Goal: Information Seeking & Learning: Learn about a topic

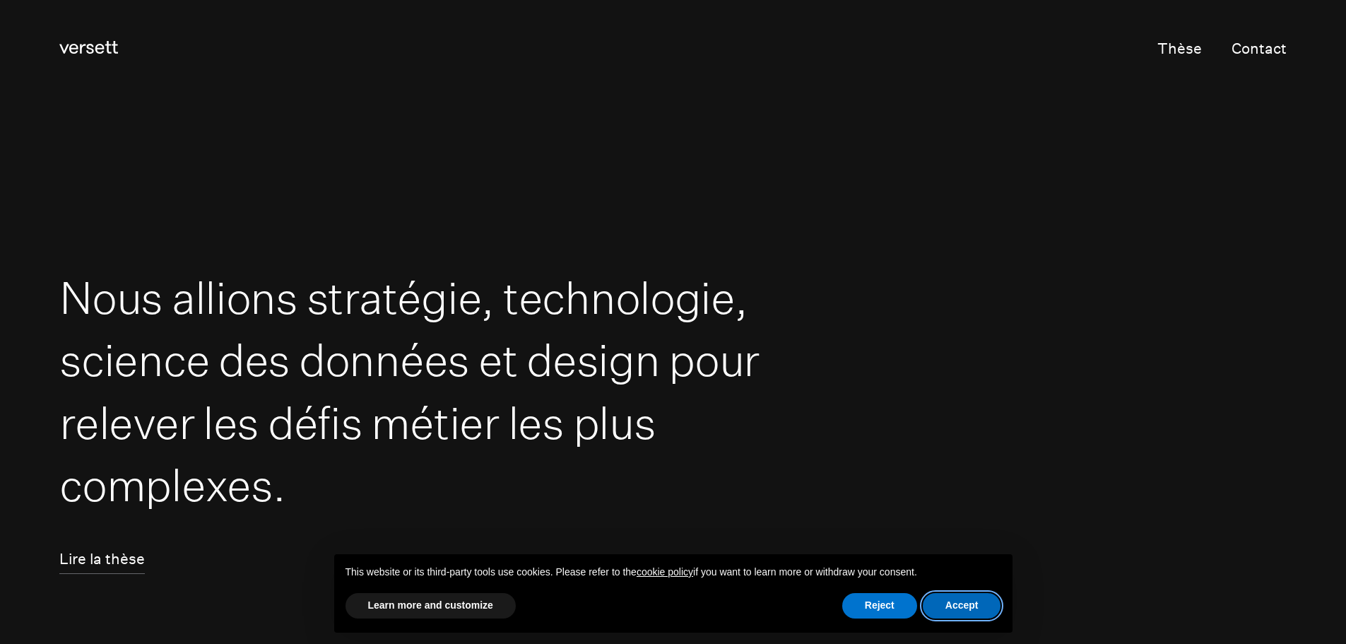
click at [952, 605] on button "Accept" at bounding box center [962, 605] width 78 height 25
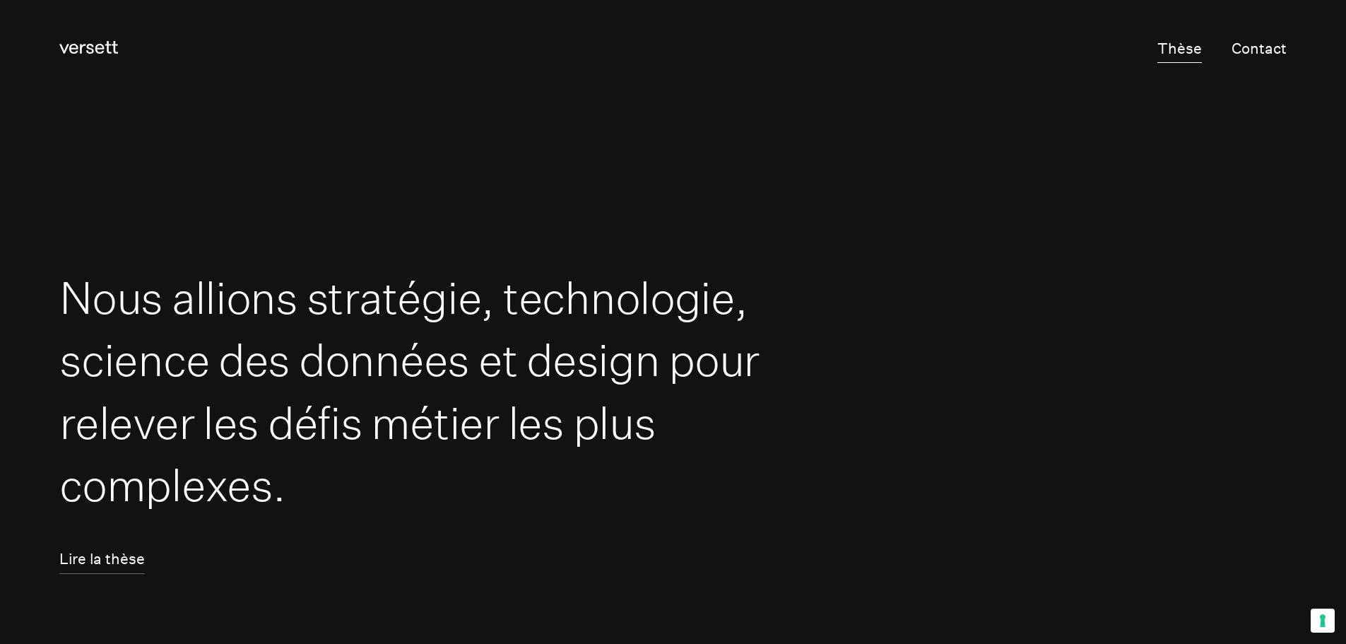
click at [1187, 47] on link "Thèse" at bounding box center [1179, 49] width 45 height 28
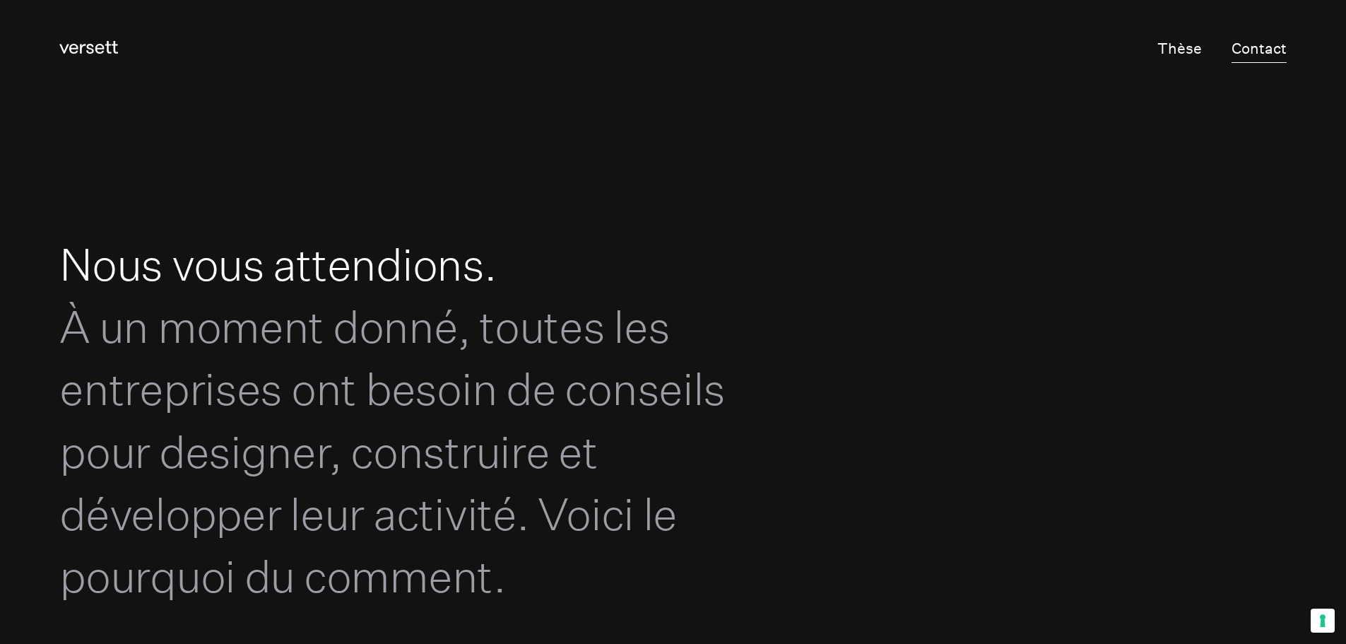
click at [1259, 57] on link "Contact" at bounding box center [1258, 49] width 55 height 28
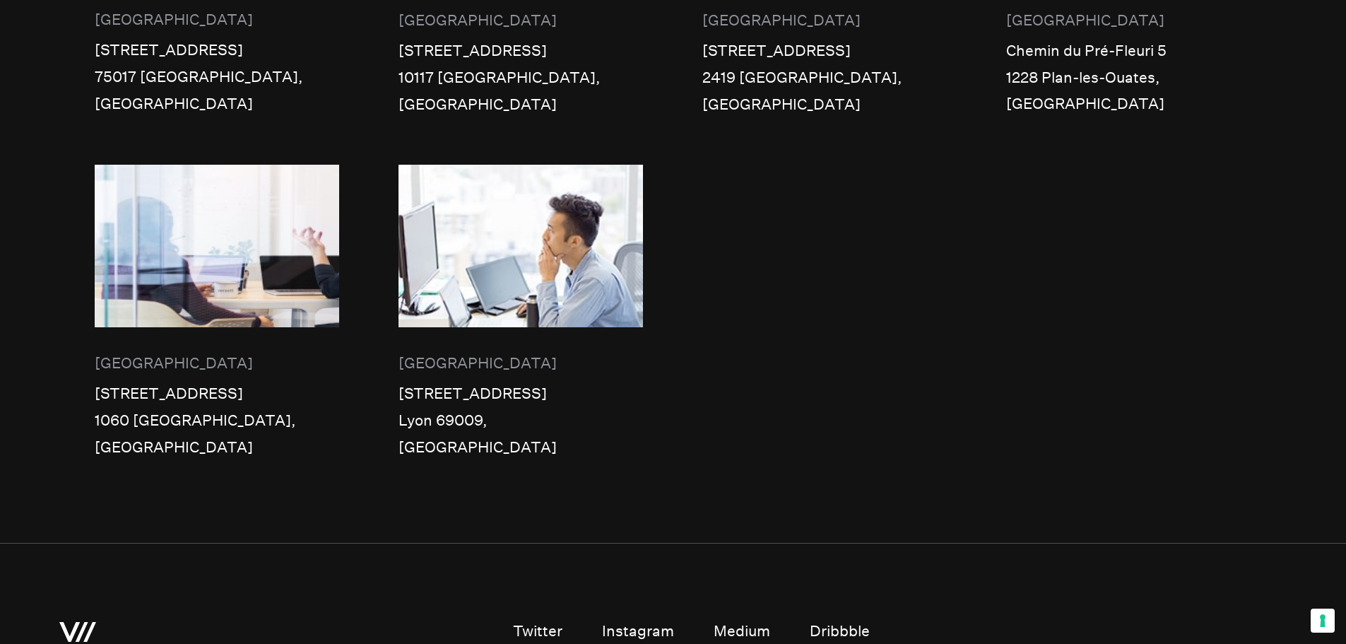
scroll to position [1266, 0]
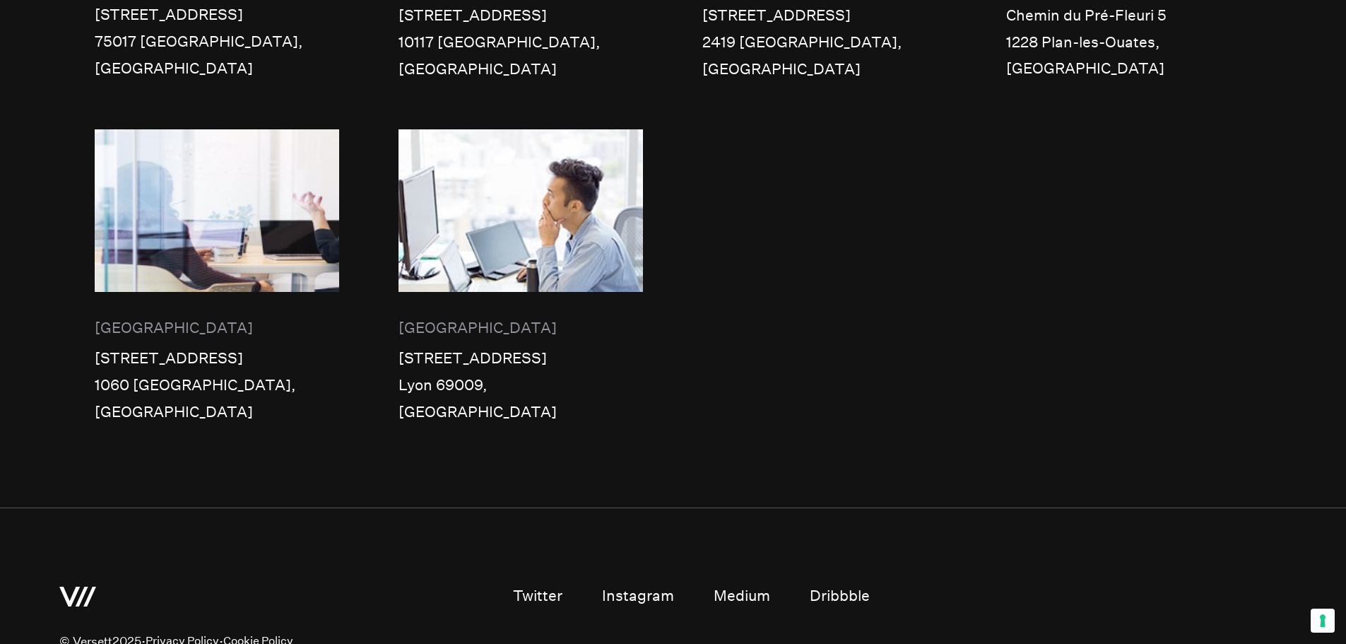
click at [838, 582] on link "Dribbble" at bounding box center [840, 596] width 60 height 28
click at [1325, 622] on button "Your consent preferences for tracking technologies" at bounding box center [1323, 620] width 24 height 24
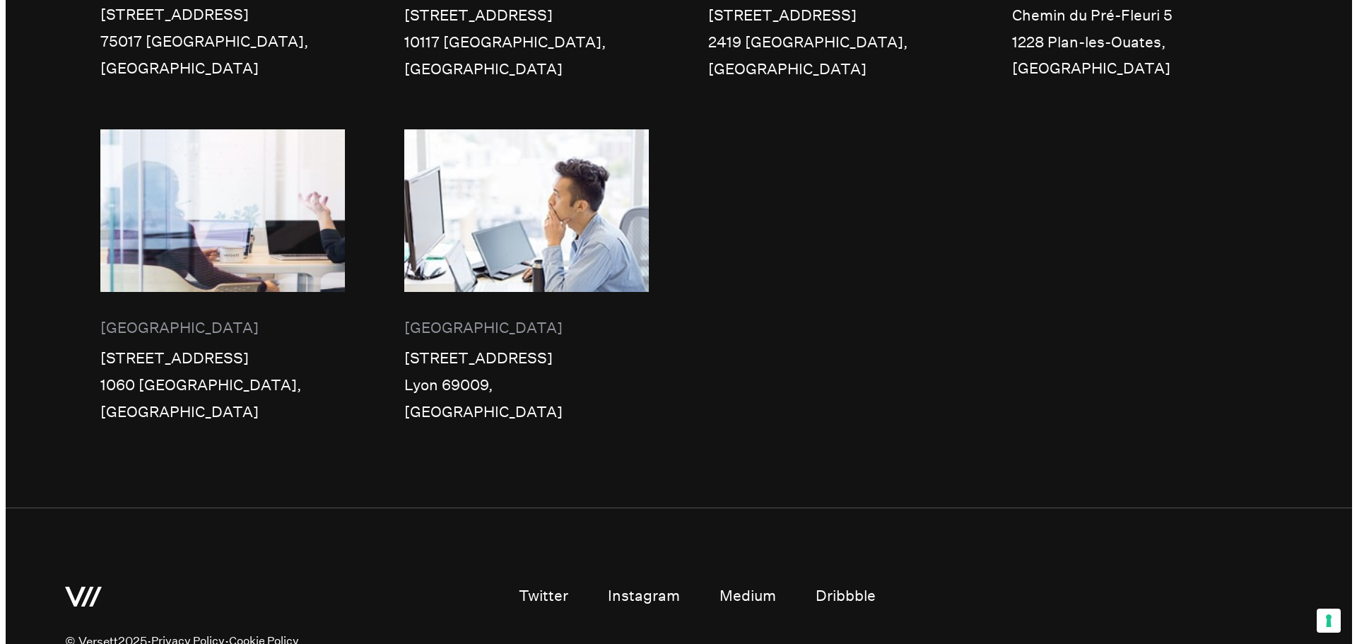
scroll to position [1270, 0]
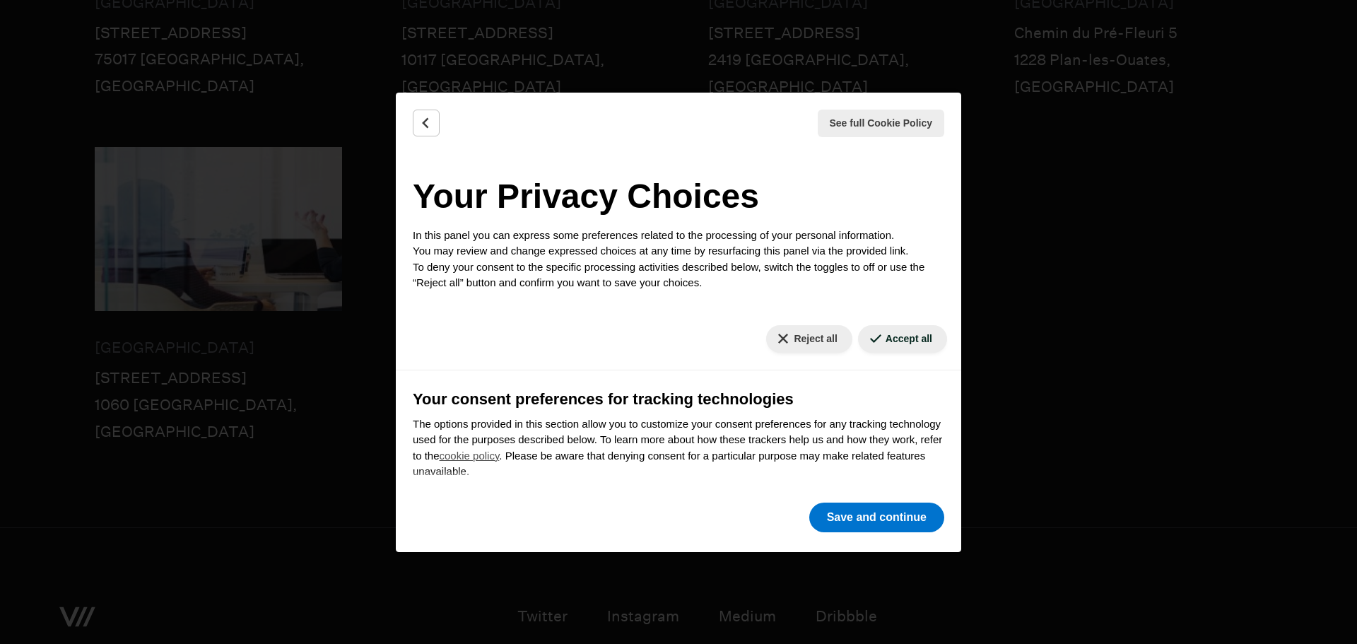
click at [516, 61] on div "See full Cookie Policy Cookie Policy Your Privacy Choices In this panel you can…" at bounding box center [678, 322] width 1357 height 644
click at [911, 521] on button "Save and continue" at bounding box center [876, 517] width 135 height 30
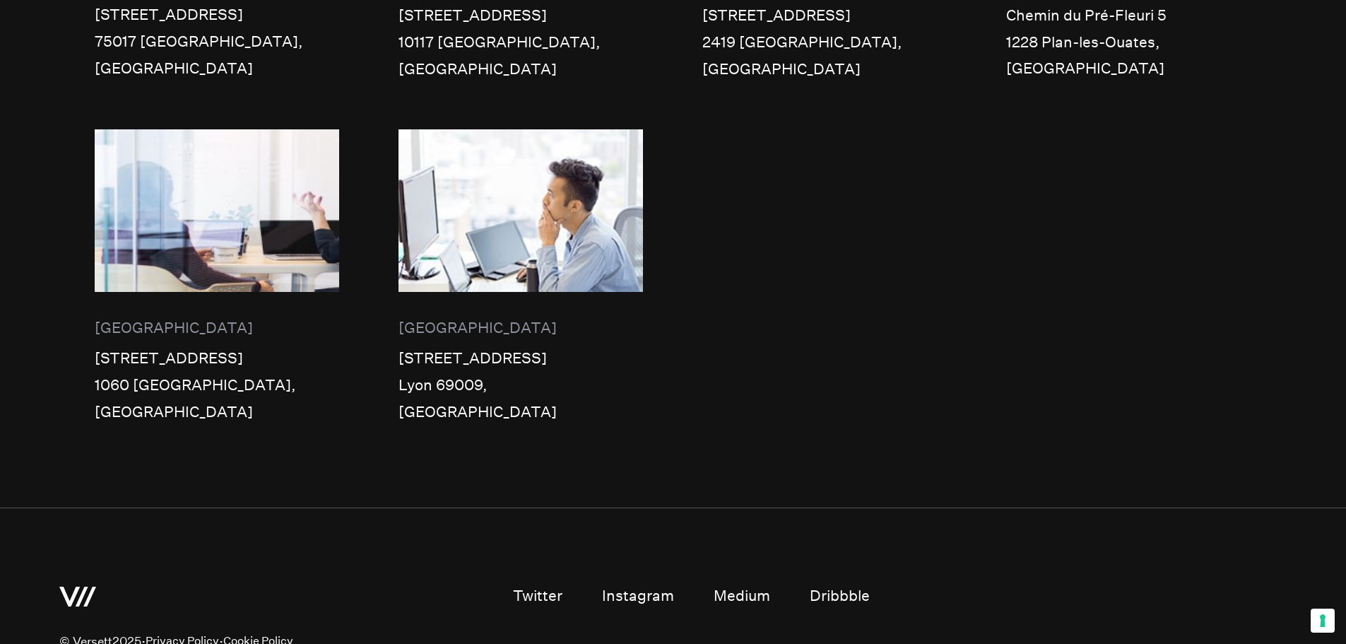
scroll to position [0, 0]
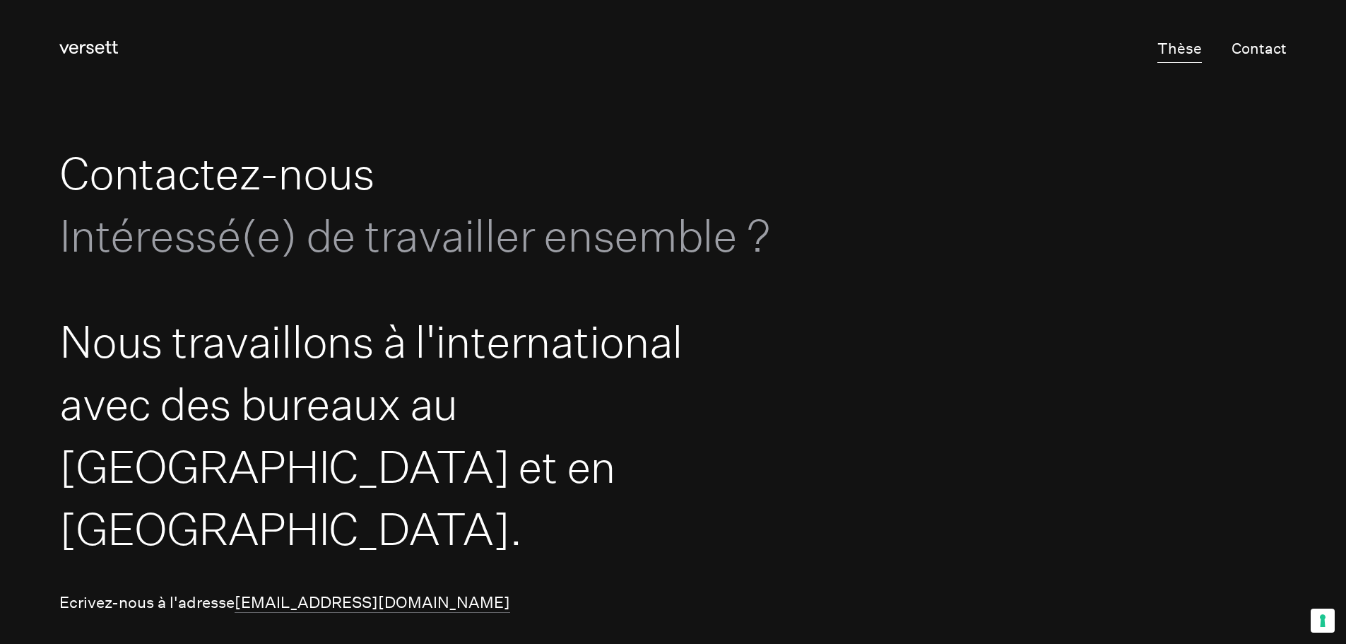
click at [1166, 45] on link "Thèse" at bounding box center [1179, 49] width 45 height 28
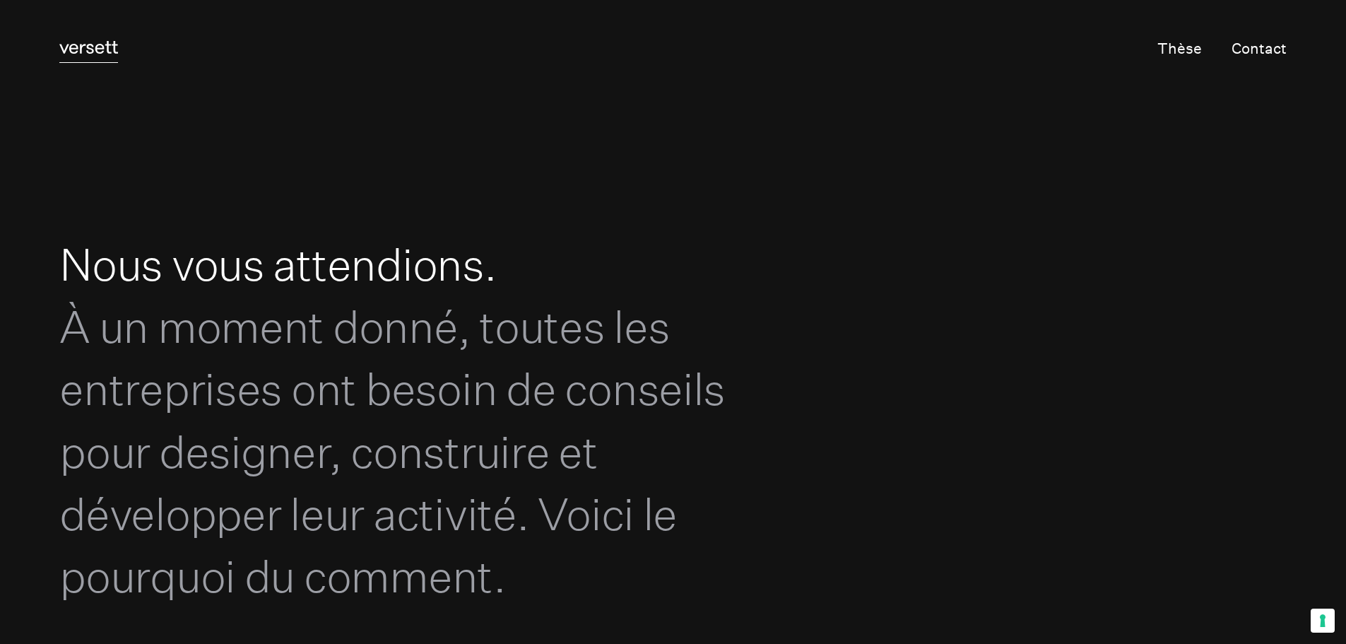
click at [110, 43] on icon "Versett" at bounding box center [88, 47] width 59 height 13
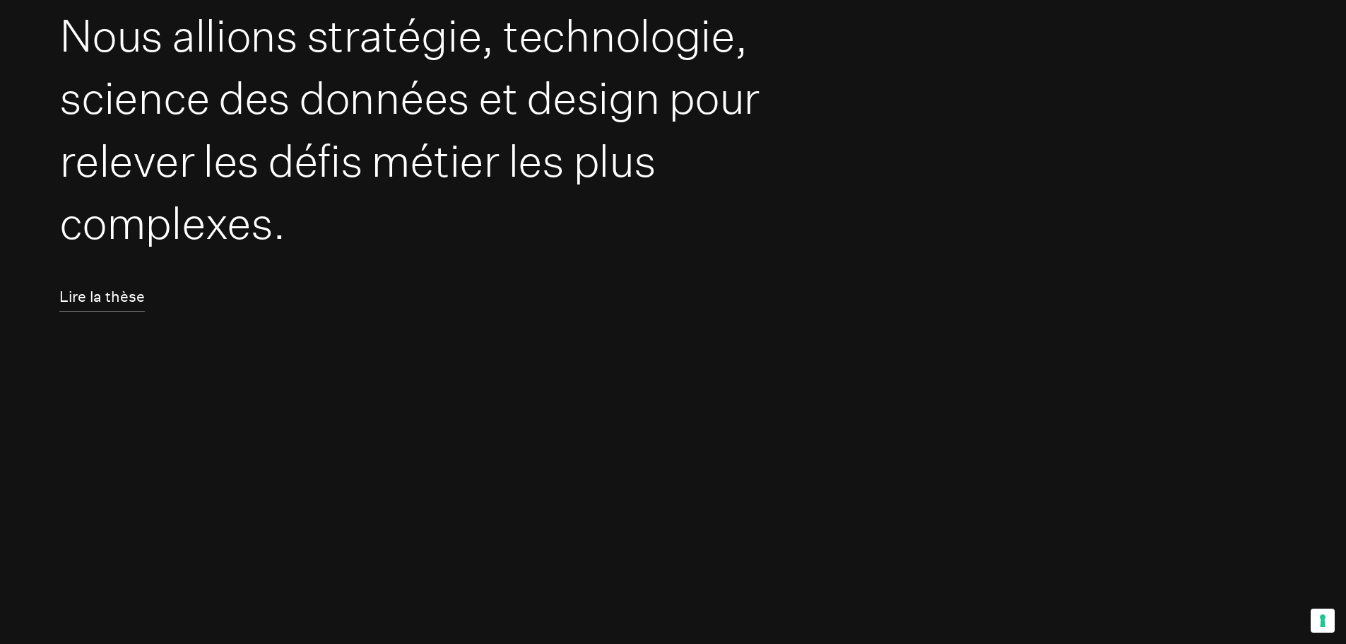
scroll to position [424, 0]
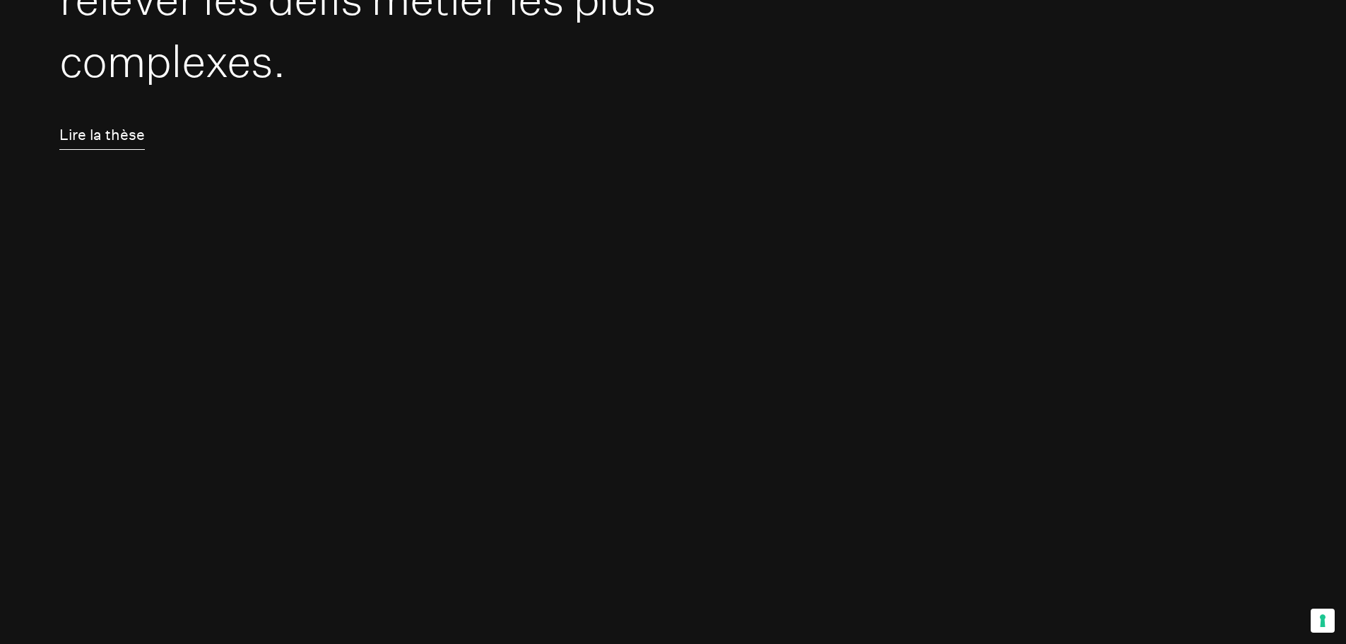
click at [106, 148] on link "Lire la thèse" at bounding box center [101, 136] width 85 height 28
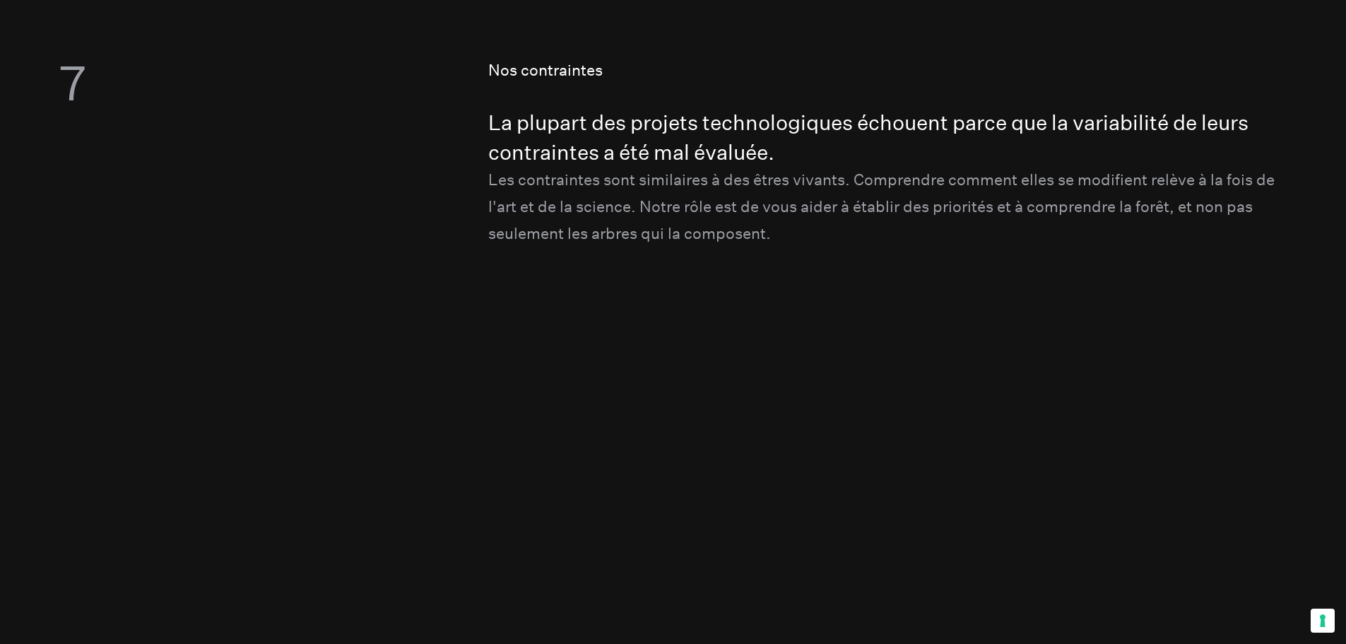
scroll to position [2261, 0]
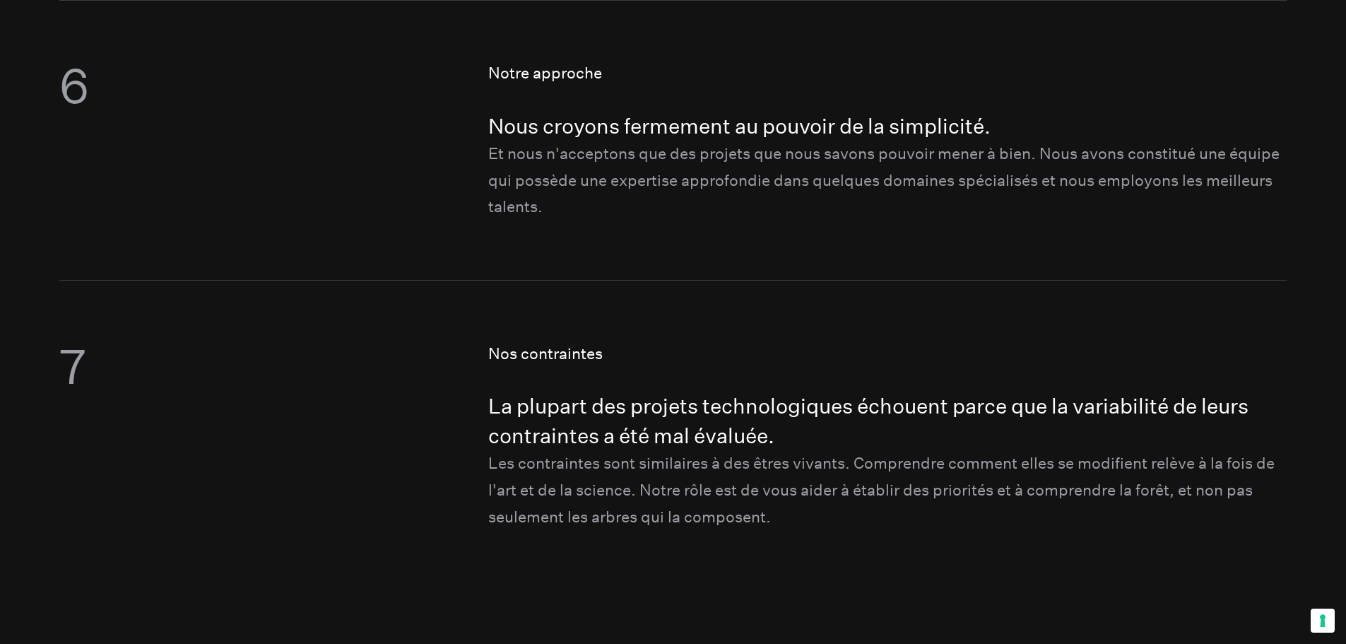
drag, startPoint x: 457, startPoint y: 85, endPoint x: 537, endPoint y: 81, distance: 80.0
click at [461, 84] on figure "Notre approche Nous croyons fermement au pouvoir de la simplicité. Et nous n'ac…" at bounding box center [672, 140] width 1227 height 280
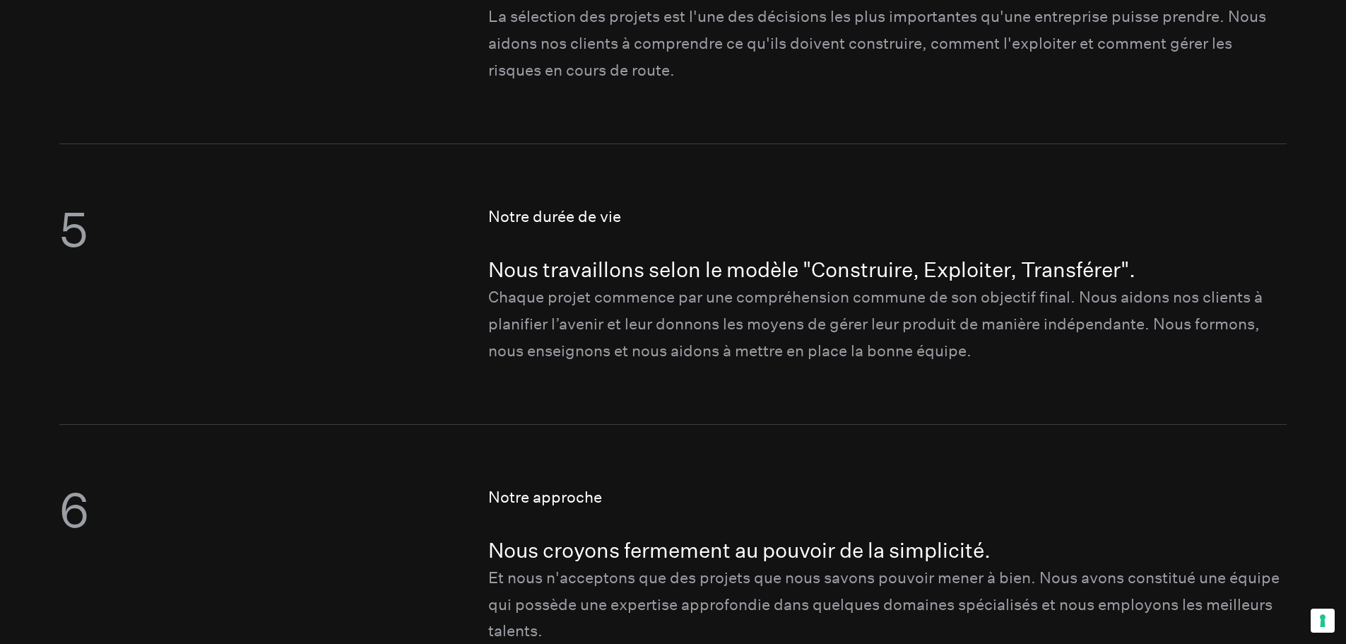
click at [543, 188] on figure "Notre durée de vie Nous travaillons selon le modèle "Construire, Exploiter, Tra…" at bounding box center [672, 283] width 1227 height 280
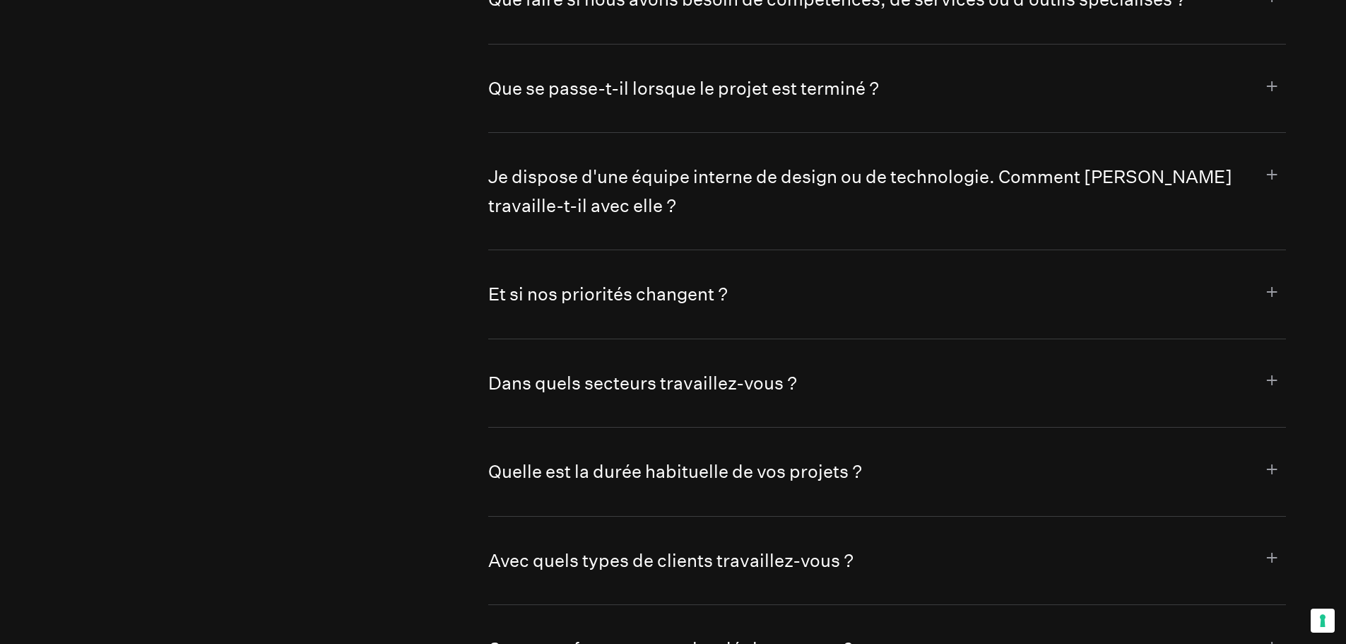
scroll to position [9044, 0]
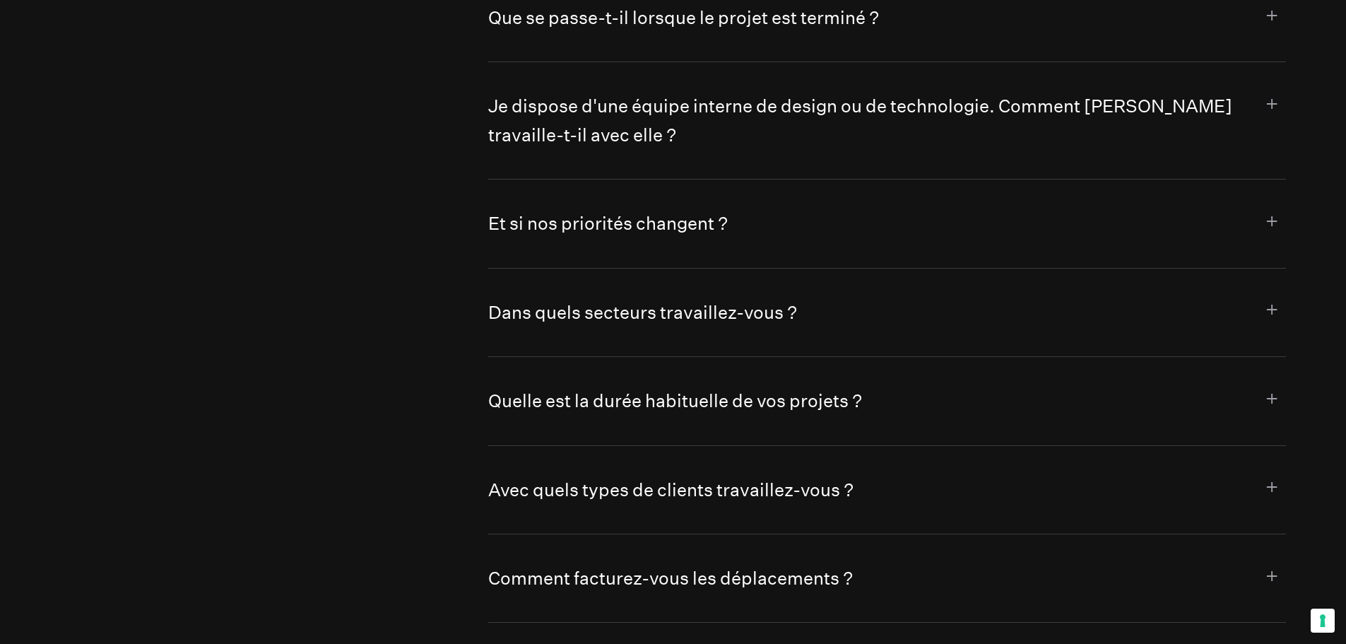
click at [536, 348] on button "Dans quels secteurs travaillez-vous ?" at bounding box center [886, 312] width 797 height 88
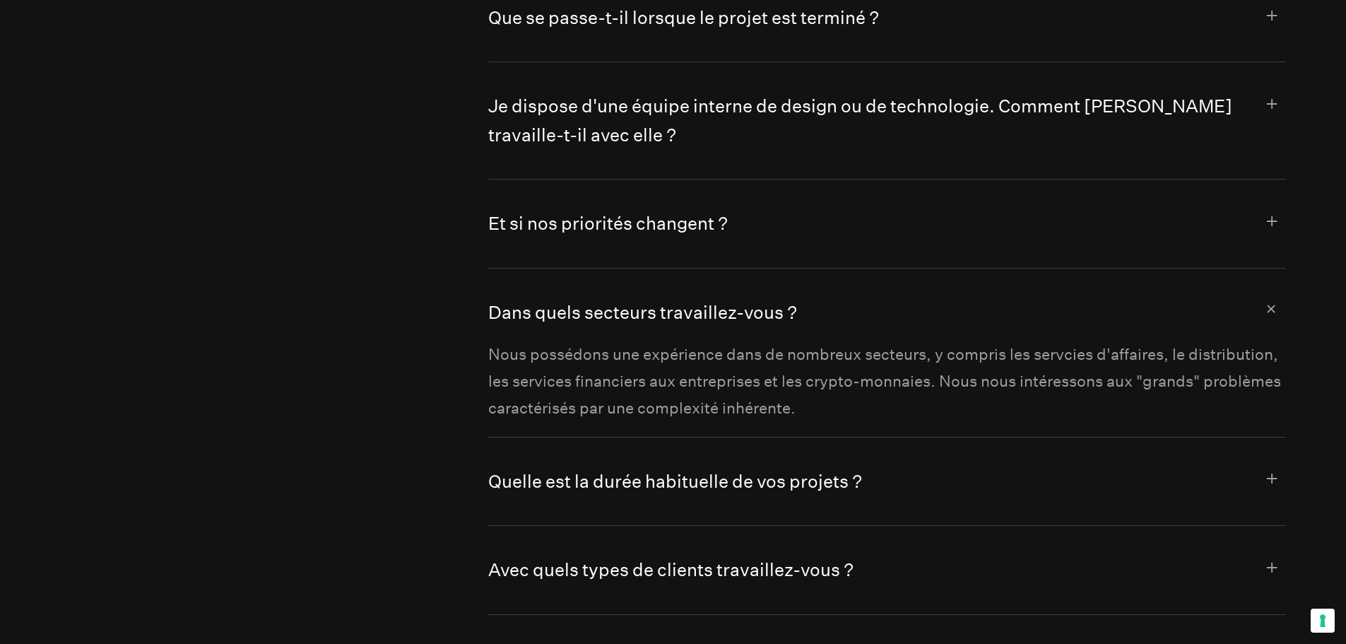
click at [536, 341] on button "Dans quels secteurs travaillez-vous ?" at bounding box center [886, 304] width 797 height 73
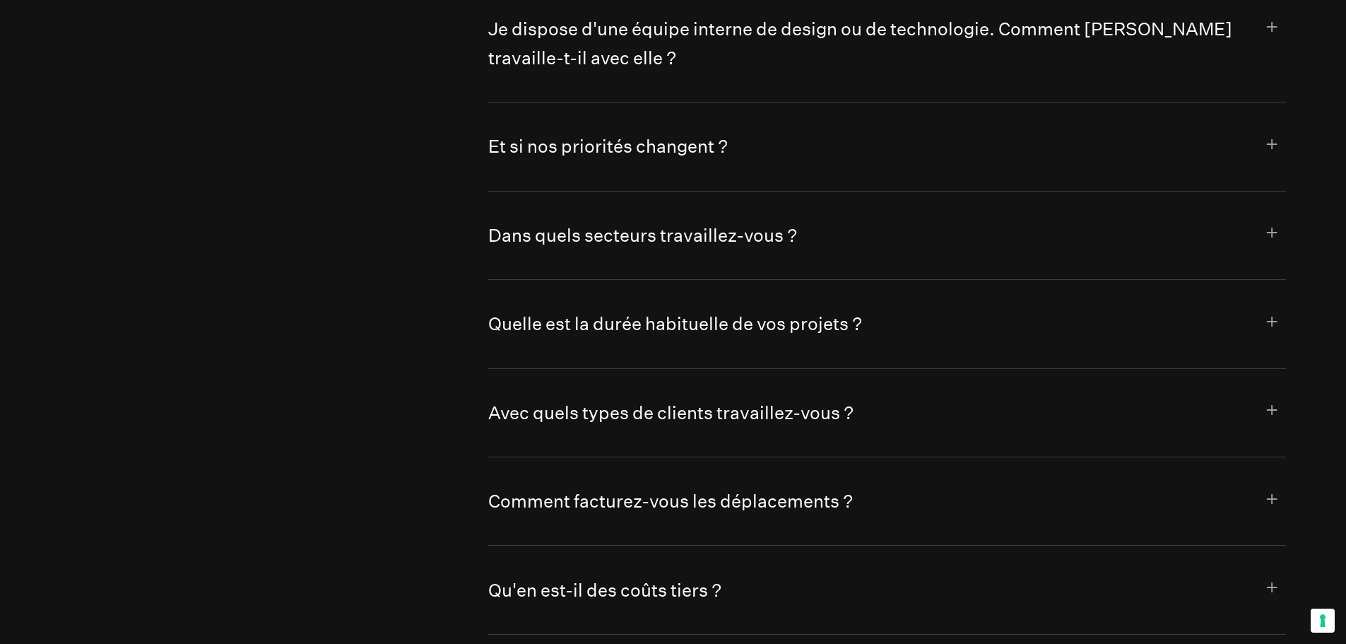
scroll to position [9114, 0]
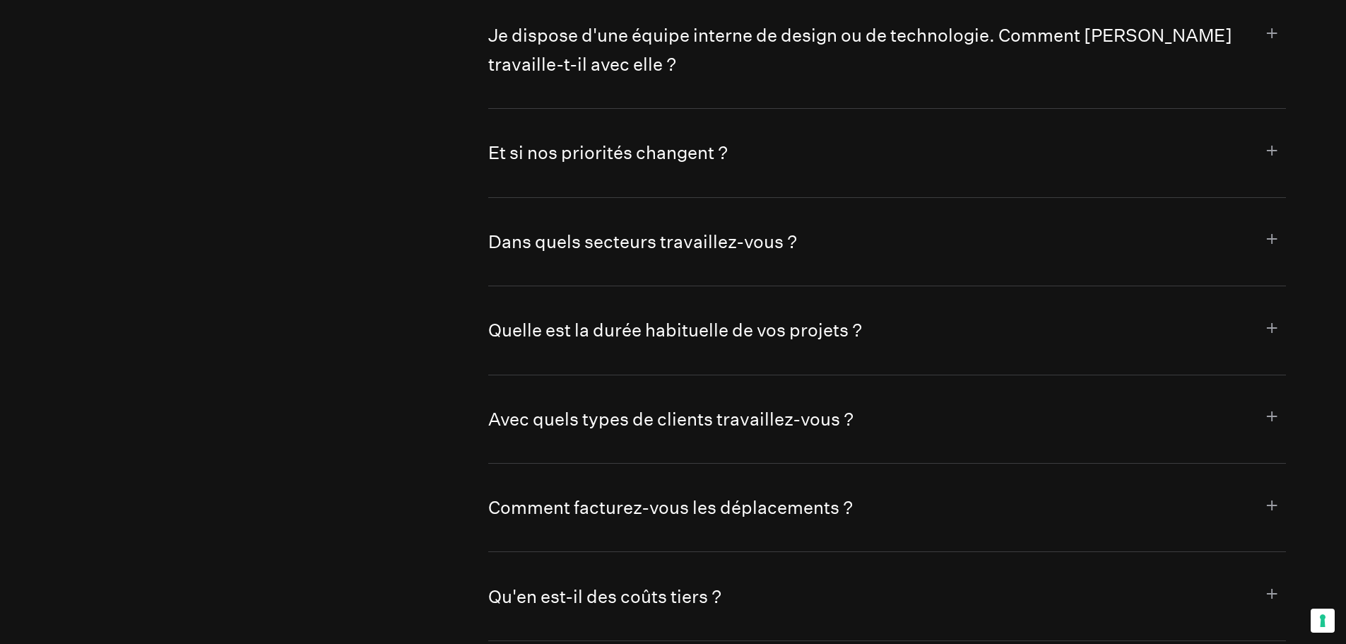
click at [670, 285] on button "Dans quels secteurs travaillez-vous ?" at bounding box center [886, 242] width 797 height 88
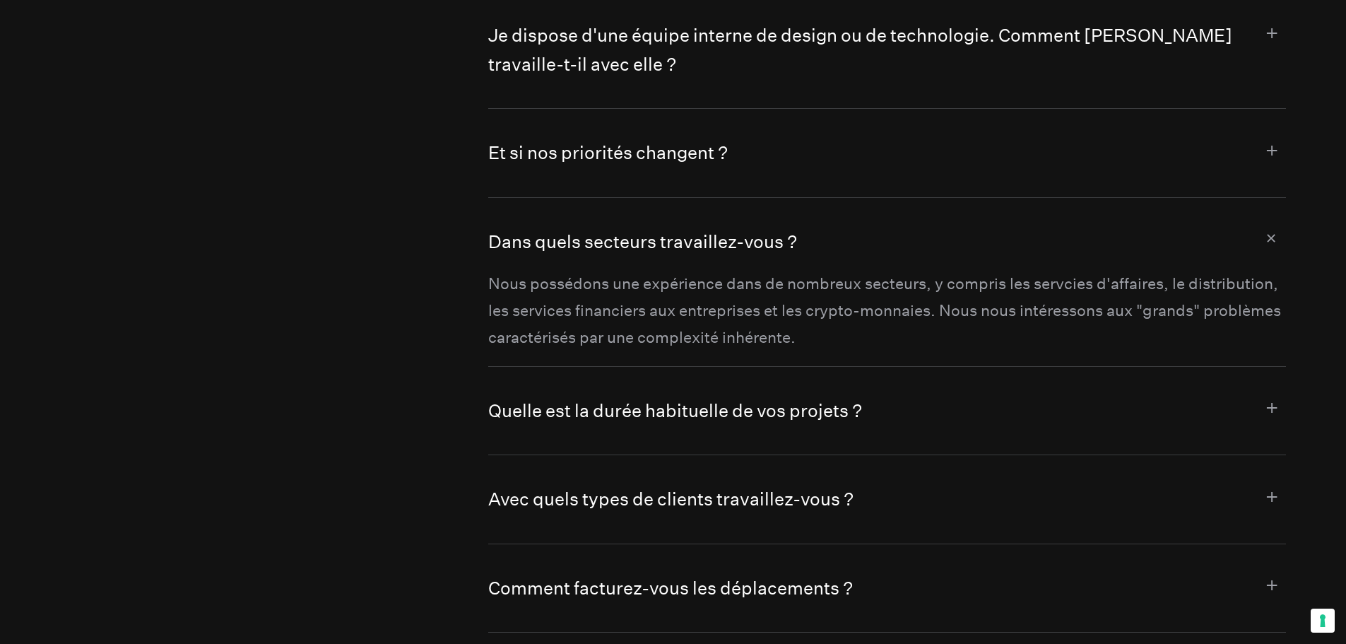
click at [670, 271] on button "Dans quels secteurs travaillez-vous ?" at bounding box center [886, 234] width 797 height 73
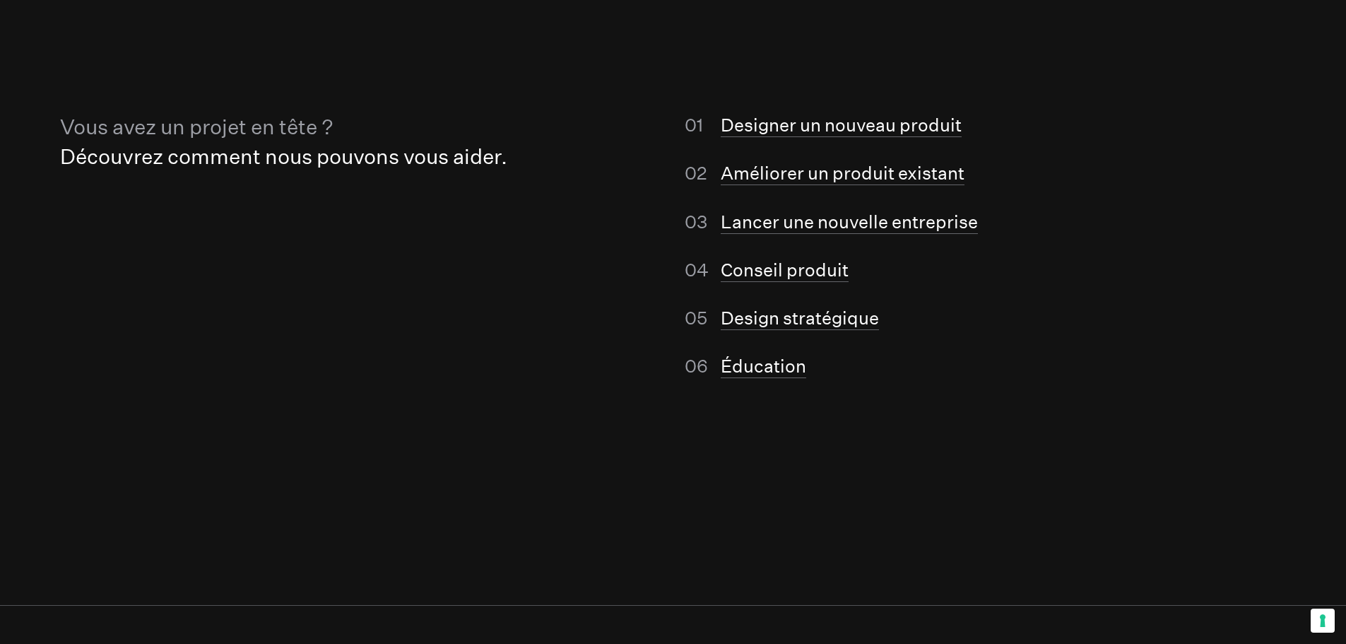
scroll to position [9821, 0]
click at [791, 331] on link "Design stratégique" at bounding box center [800, 320] width 158 height 23
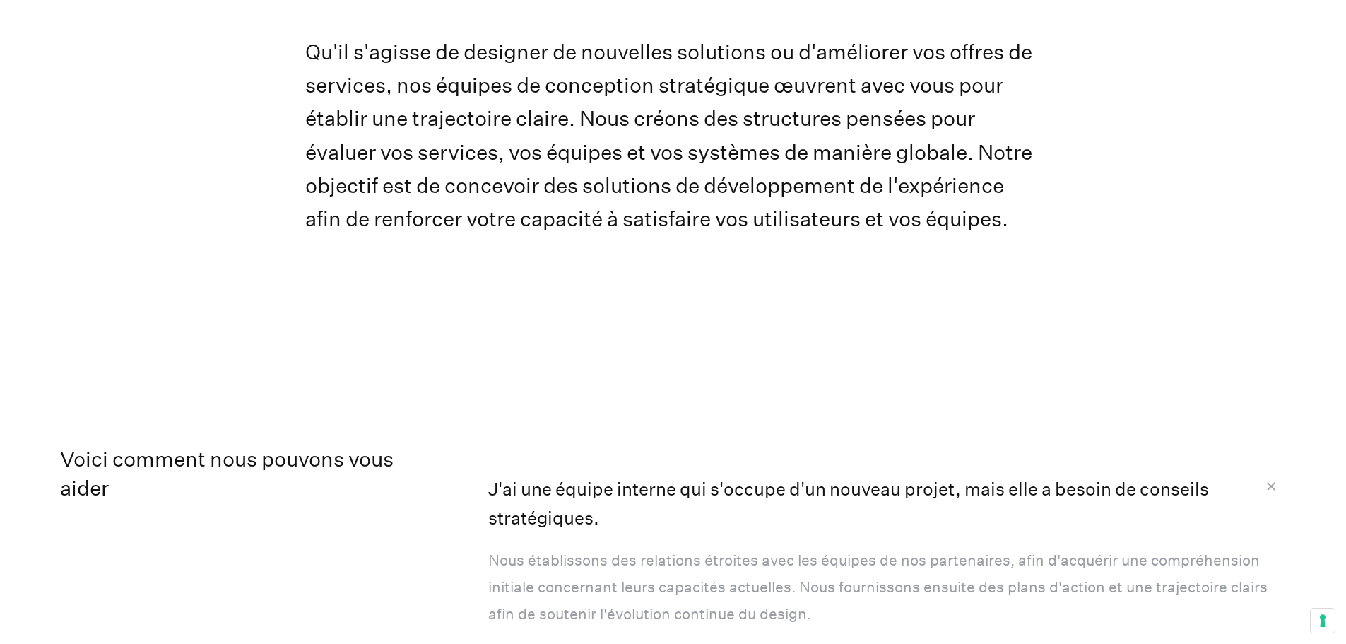
scroll to position [1201, 0]
